Goal: Transaction & Acquisition: Purchase product/service

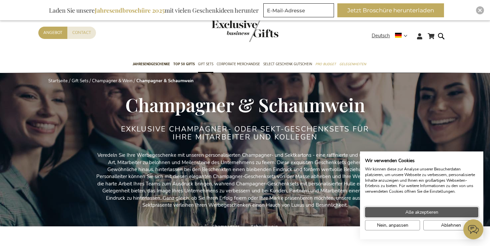
click at [405, 215] on button "Alle akzeptieren" at bounding box center [421, 212] width 113 height 10
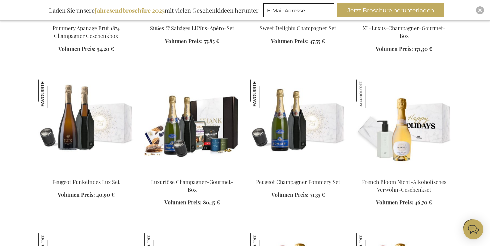
scroll to position [690, 0]
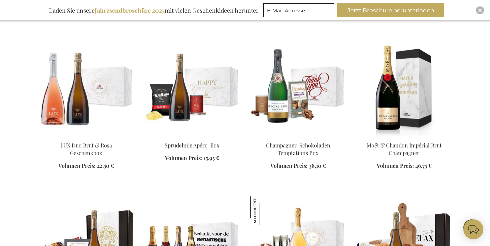
scroll to position [1025, 0]
click at [177, 94] on img at bounding box center [191, 89] width 95 height 93
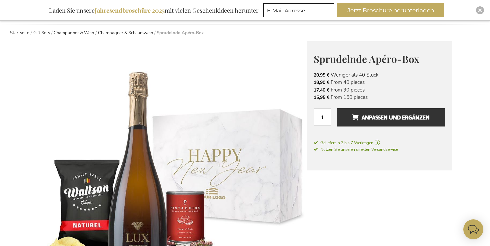
scroll to position [67, 0]
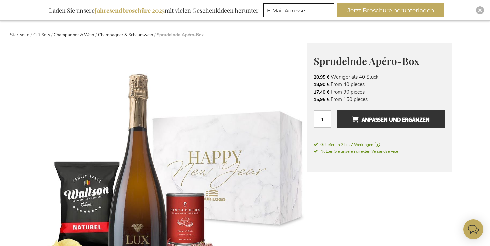
click at [132, 36] on link "Champagner & Schaumwein" at bounding box center [125, 35] width 55 height 6
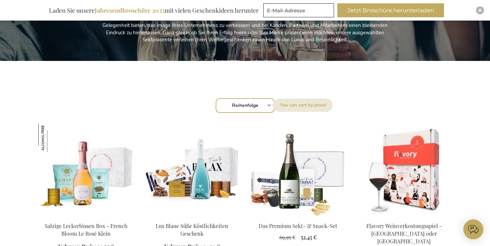
scroll to position [166, 0]
select select "price_asc"
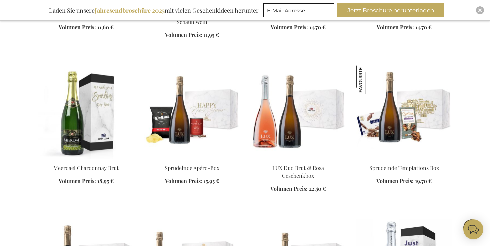
scroll to position [378, 0]
click at [394, 115] on img at bounding box center [404, 112] width 95 height 93
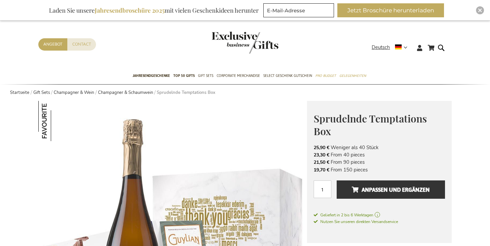
scroll to position [12, 0]
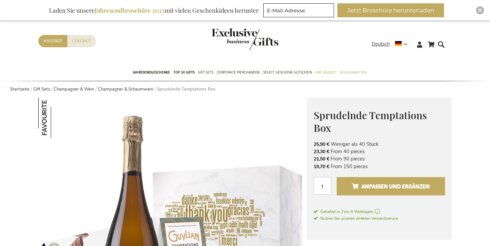
click at [353, 181] on span "Anpassen und ergänzen" at bounding box center [391, 186] width 78 height 11
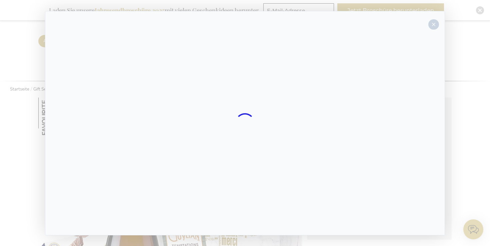
scroll to position [0, 0]
